Goal: Answer question/provide support: Share knowledge or assist other users

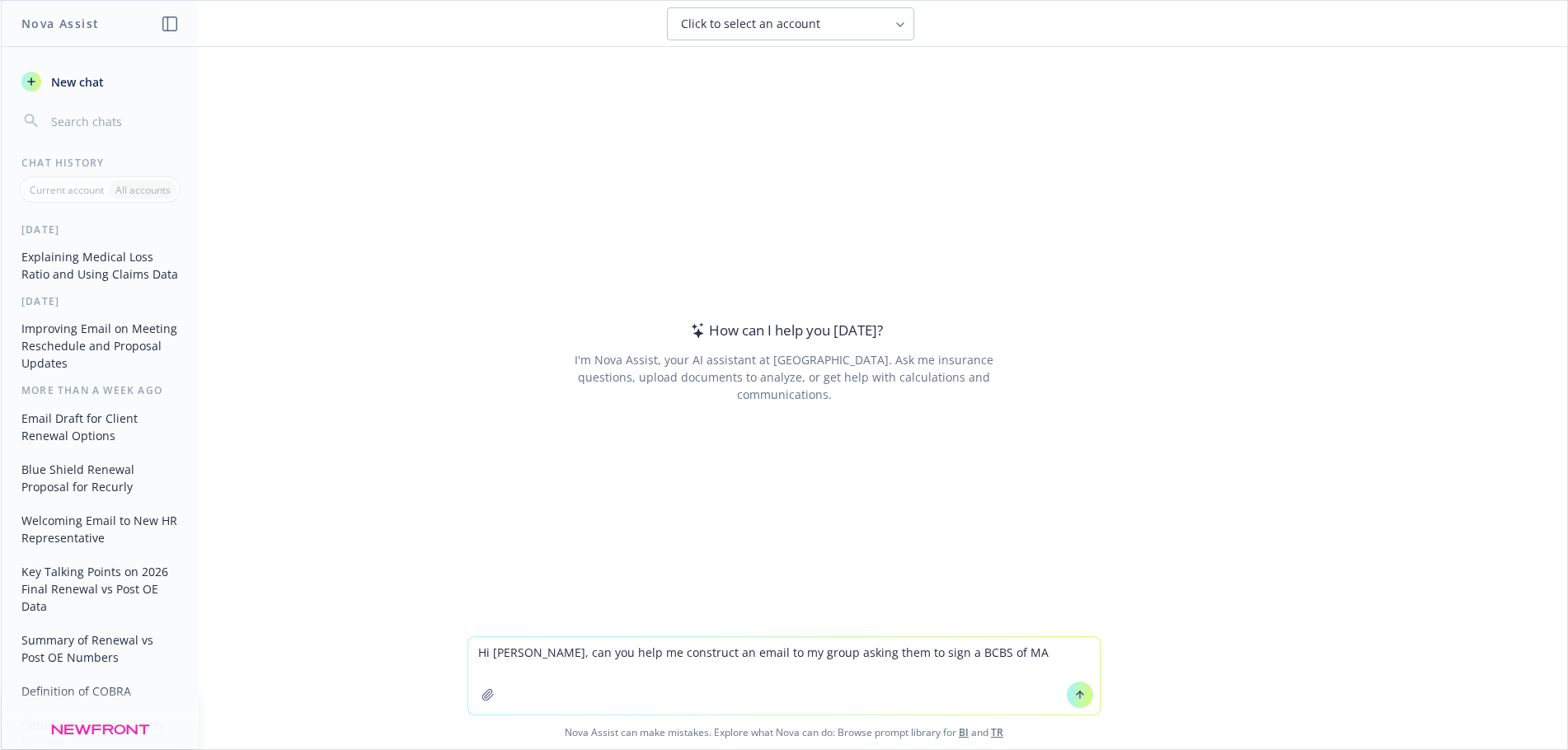
click at [897, 655] on textarea "Hi [PERSON_NAME], can you help me construct an email to my group asking them to…" at bounding box center [783, 675] width 632 height 78
click at [1033, 650] on textarea "Hi [PERSON_NAME], can you help me construct an email to my group asking them to…" at bounding box center [783, 675] width 632 height 78
click at [481, 692] on icon "button" at bounding box center [488, 694] width 13 height 13
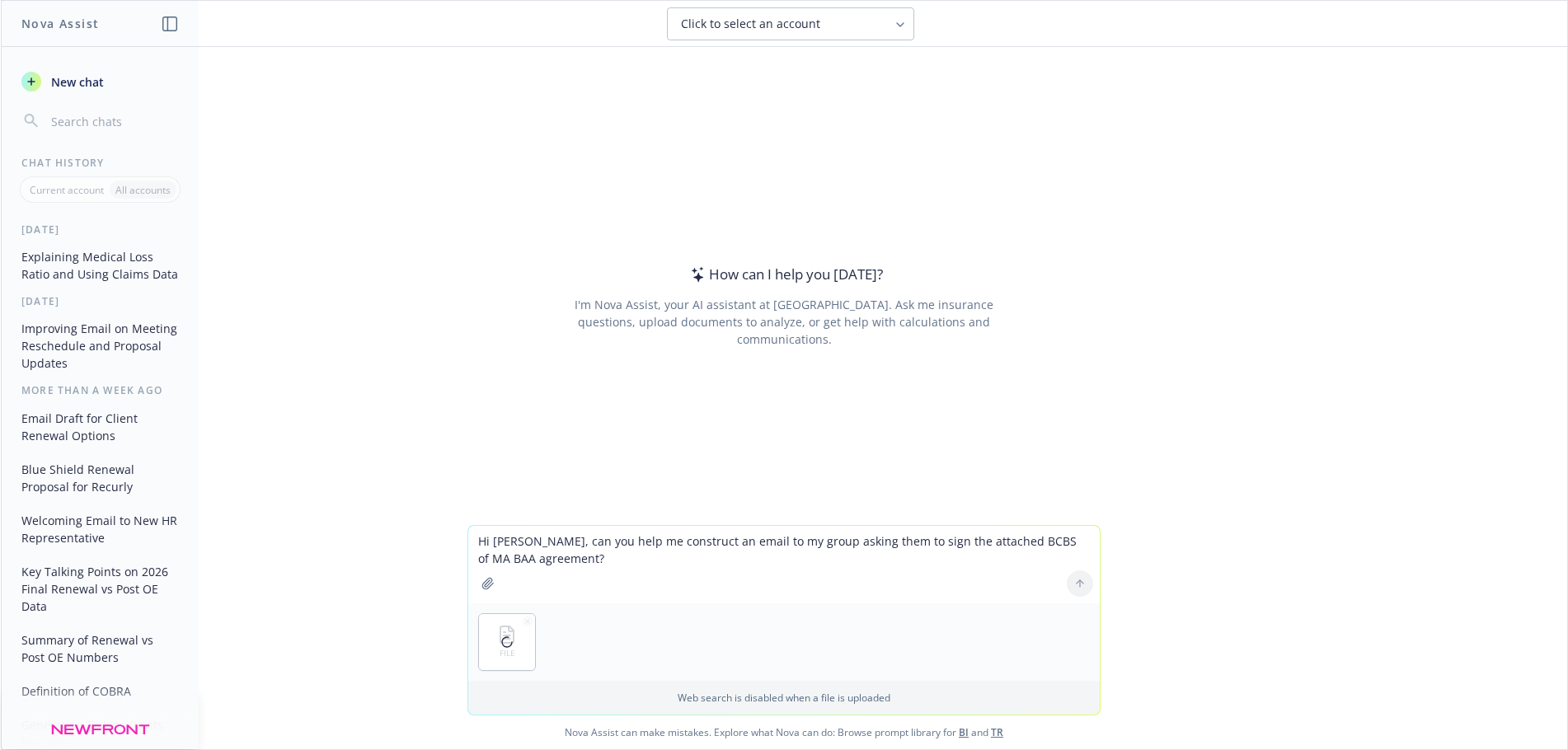
click at [560, 560] on textarea "Hi [PERSON_NAME], can you help me construct an email to my group asking them to…" at bounding box center [783, 564] width 632 height 78
type textarea "Hi [PERSON_NAME], can you help me construct an email to my group asking them to…"
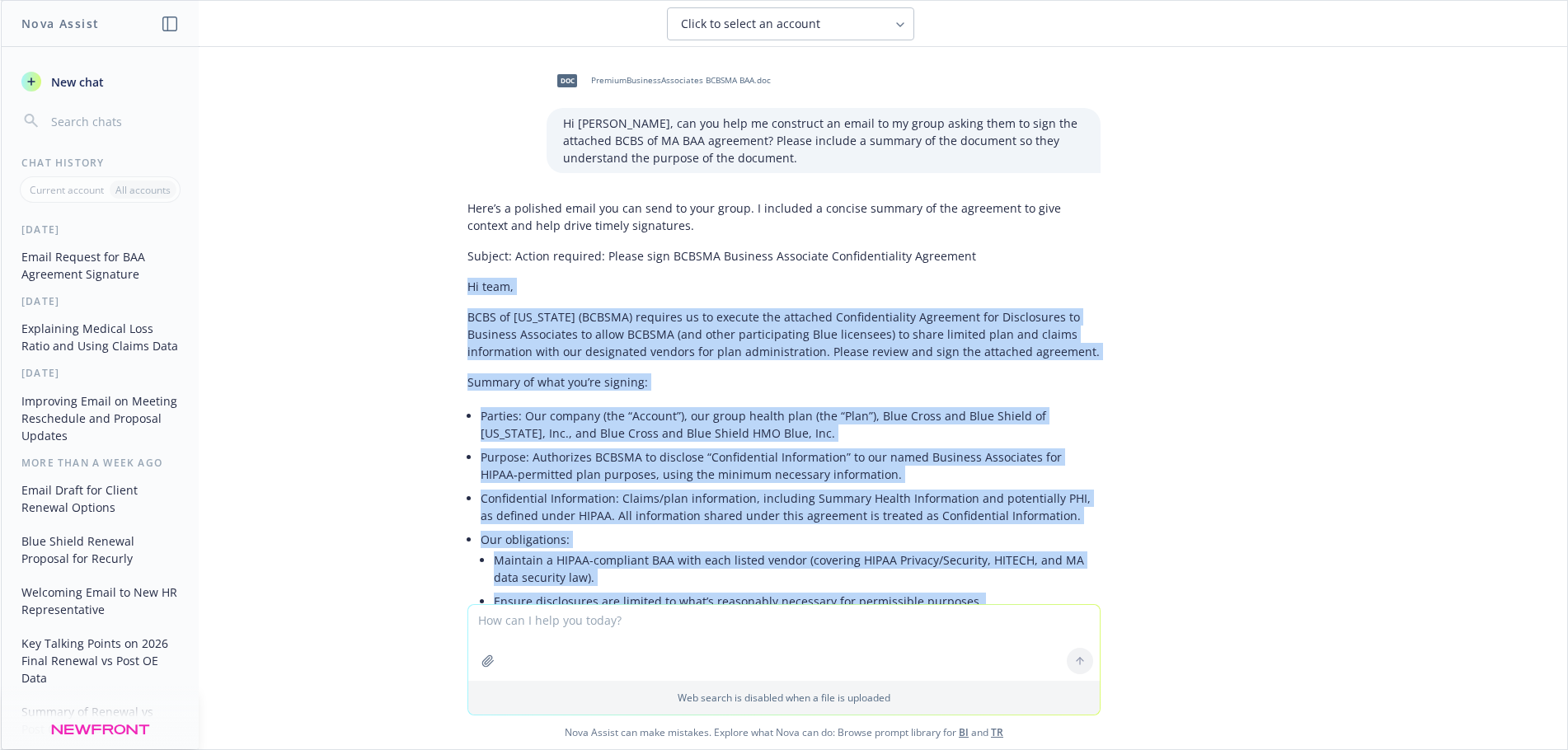
drag, startPoint x: 557, startPoint y: 489, endPoint x: 451, endPoint y: 290, distance: 225.5
click at [454, 290] on div "Here’s a polished email you can send to your group. I included a concise summar…" at bounding box center [784, 649] width 659 height 914
copy div "Lo ipsu, DOLO si Ametconsectet (ADIPIS) elitsedd ei te incidid utl etdolore Mag…"
